Goal: Information Seeking & Learning: Check status

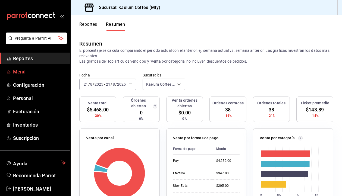
click at [18, 73] on span "Menú" at bounding box center [39, 71] width 53 height 7
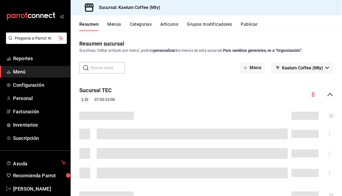
click at [331, 94] on icon "collapse-menu-row" at bounding box center [330, 95] width 7 height 7
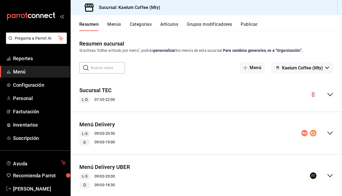
click at [329, 134] on icon "collapse-menu-row" at bounding box center [329, 133] width 5 height 3
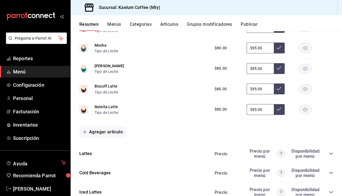
scroll to position [394, 0]
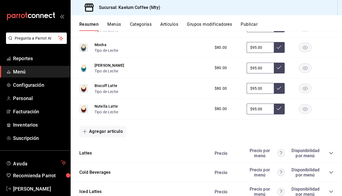
click at [331, 153] on icon "collapse-category-row" at bounding box center [331, 153] width 4 height 4
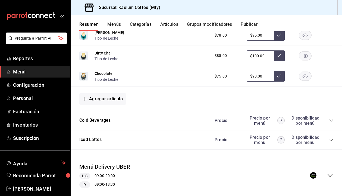
scroll to position [595, 0]
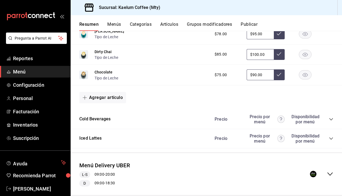
click at [330, 117] on icon "collapse-category-row" at bounding box center [331, 119] width 4 height 4
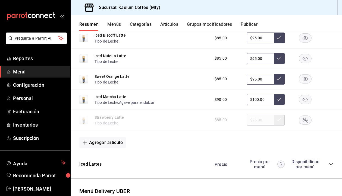
scroll to position [923, 0]
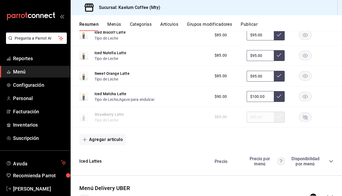
click at [305, 117] on rect "button" at bounding box center [305, 117] width 12 height 9
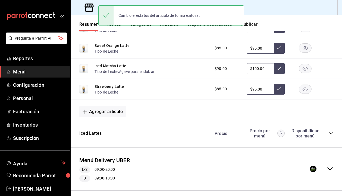
scroll to position [952, 0]
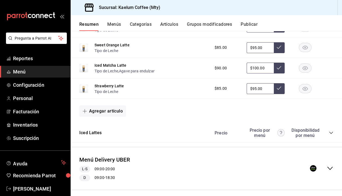
click at [330, 133] on icon "collapse-category-row" at bounding box center [331, 133] width 4 height 4
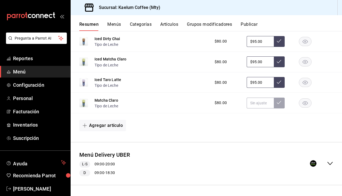
scroll to position [1084, 0]
click at [332, 165] on icon "collapse-menu-row" at bounding box center [330, 164] width 7 height 7
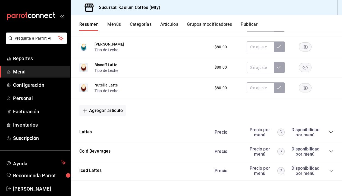
scroll to position [1529, 0]
click at [330, 131] on span "collapse-category-row" at bounding box center [331, 133] width 4 height 4
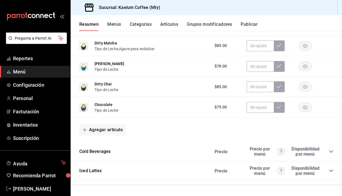
scroll to position [1677, 0]
click at [331, 152] on icon "collapse-category-row" at bounding box center [331, 152] width 4 height 4
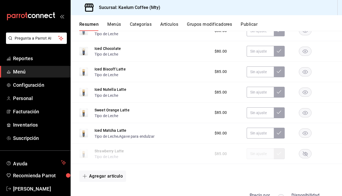
scroll to position [2011, 0]
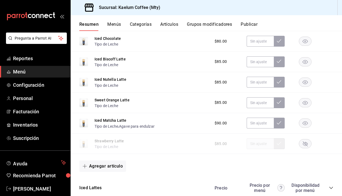
click at [306, 142] on rect "button" at bounding box center [305, 144] width 12 height 9
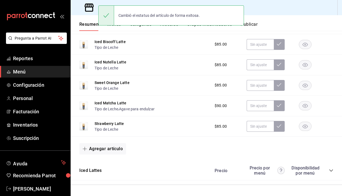
scroll to position [2028, 0]
click at [330, 171] on icon "collapse-category-row" at bounding box center [331, 171] width 4 height 2
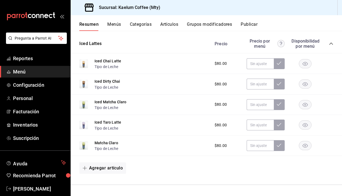
scroll to position [2155, 0]
click at [89, 25] on button "Resumen" at bounding box center [88, 26] width 19 height 9
click at [29, 57] on span "Reportes" at bounding box center [39, 58] width 53 height 7
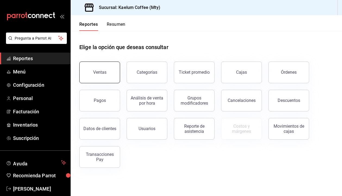
click at [94, 75] on div "Ventas" at bounding box center [99, 72] width 13 height 5
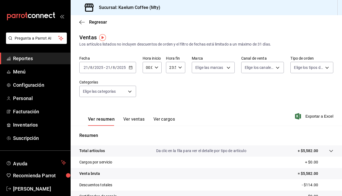
click at [133, 68] on div "[DATE] [DATE] - [DATE] [DATE]" at bounding box center [107, 67] width 57 height 11
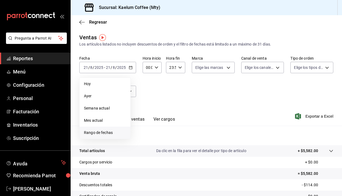
click at [94, 131] on span "Rango de fechas" at bounding box center [105, 133] width 42 height 6
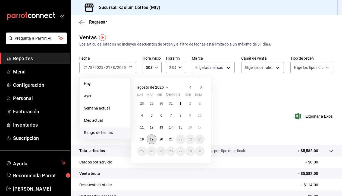
click at [151, 138] on abbr "19" at bounding box center [152, 140] width 4 height 4
click at [170, 140] on abbr "21" at bounding box center [171, 140] width 4 height 4
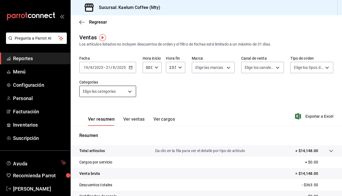
click at [120, 91] on body "Pregunta a Parrot AI Reportes Menú Configuración Personal Facturación Inventari…" at bounding box center [171, 98] width 342 height 196
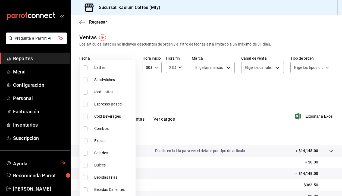
scroll to position [54, 0]
click at [84, 166] on input "checkbox" at bounding box center [85, 165] width 5 height 5
checkbox input "true"
type input "34deebf2-869e-416b-845f-0131c7b0f9a5"
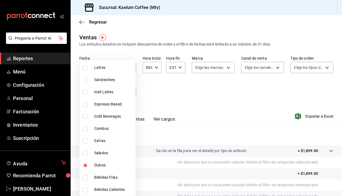
click at [221, 106] on div at bounding box center [171, 98] width 342 height 196
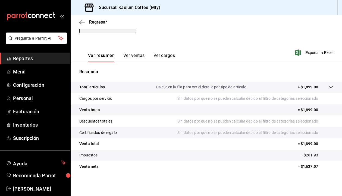
scroll to position [64, 0]
click at [137, 58] on button "Ver ventas" at bounding box center [133, 57] width 21 height 9
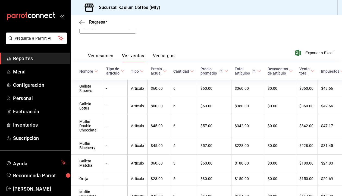
scroll to position [68, 0]
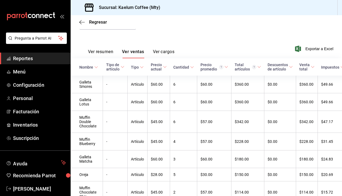
click at [95, 67] on \(Stroke\) at bounding box center [95, 67] width 3 height 2
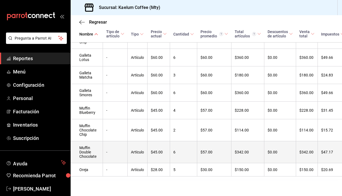
scroll to position [144, 0]
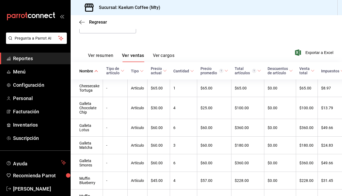
click at [311, 70] on icon at bounding box center [313, 71] width 4 height 4
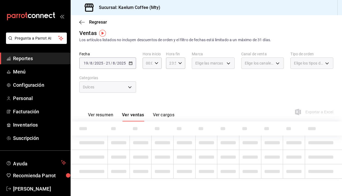
scroll to position [4, 0]
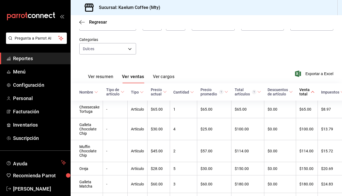
click at [312, 90] on icon at bounding box center [313, 92] width 4 height 4
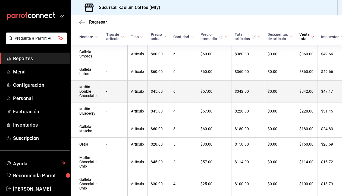
scroll to position [99, 0]
